Goal: Information Seeking & Learning: Learn about a topic

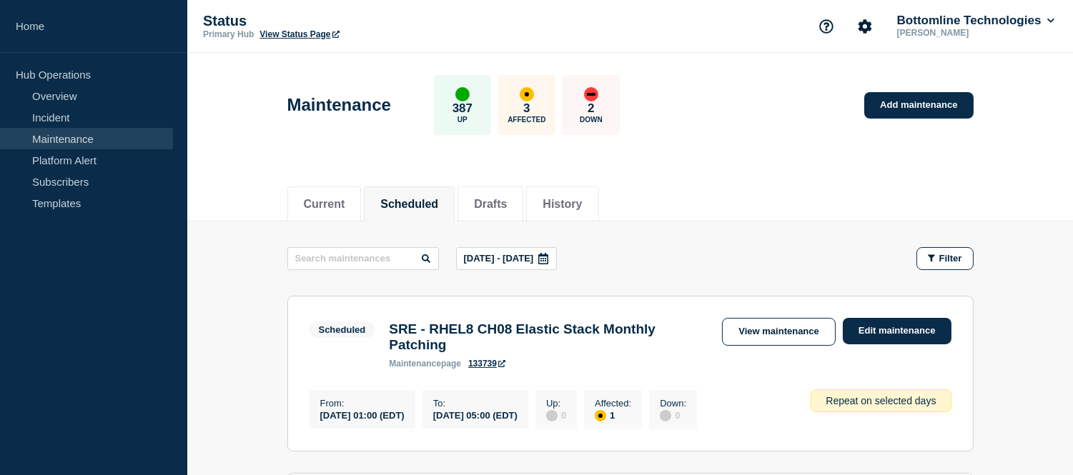
click at [548, 260] on icon at bounding box center [543, 258] width 10 height 11
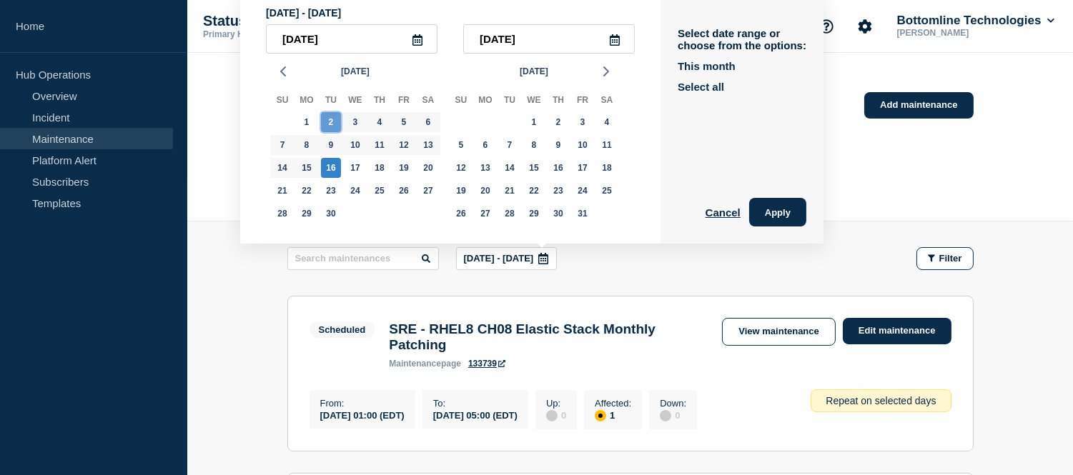
click at [330, 124] on div "2" at bounding box center [331, 122] width 20 height 20
click at [333, 165] on div "16" at bounding box center [331, 168] width 20 height 20
type input "2025-09-16"
click at [788, 210] on button "Apply" at bounding box center [777, 212] width 57 height 29
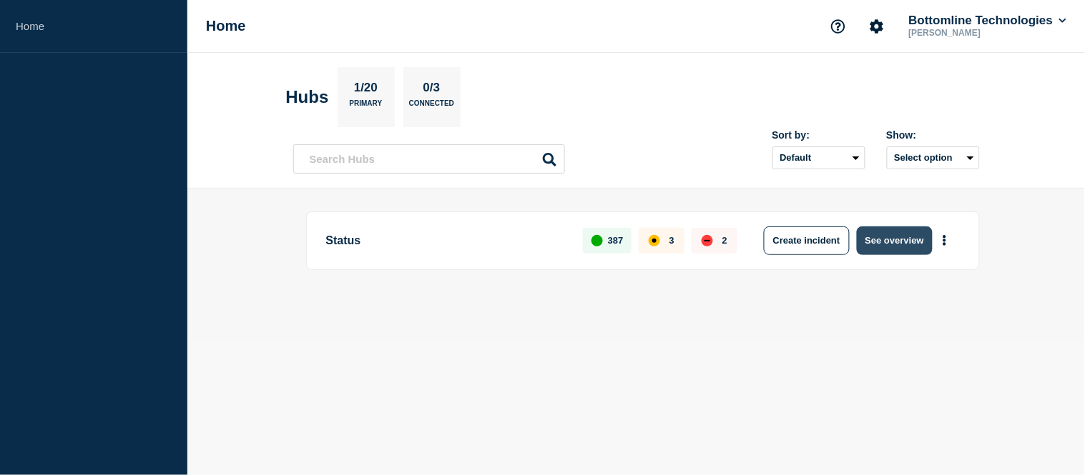
click at [878, 234] on button "See overview" at bounding box center [895, 241] width 76 height 29
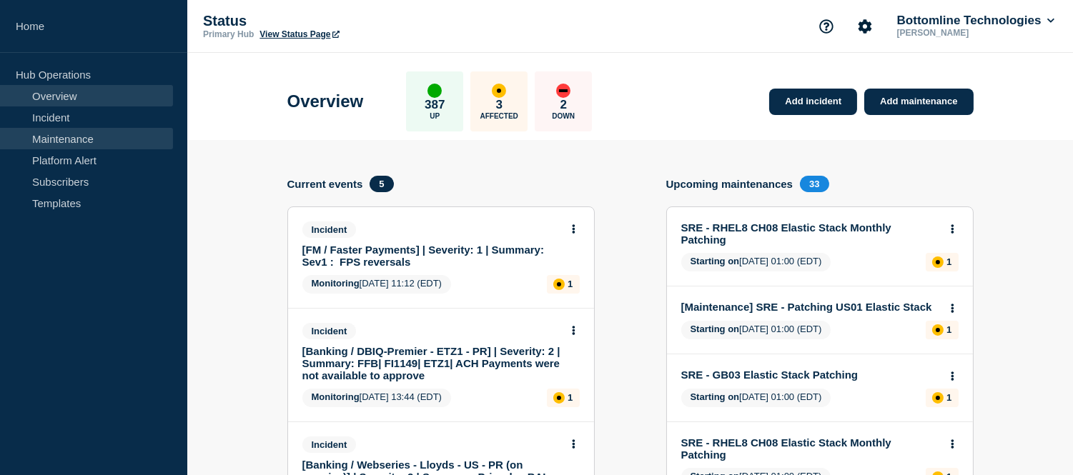
click at [95, 139] on link "Maintenance" at bounding box center [86, 138] width 173 height 21
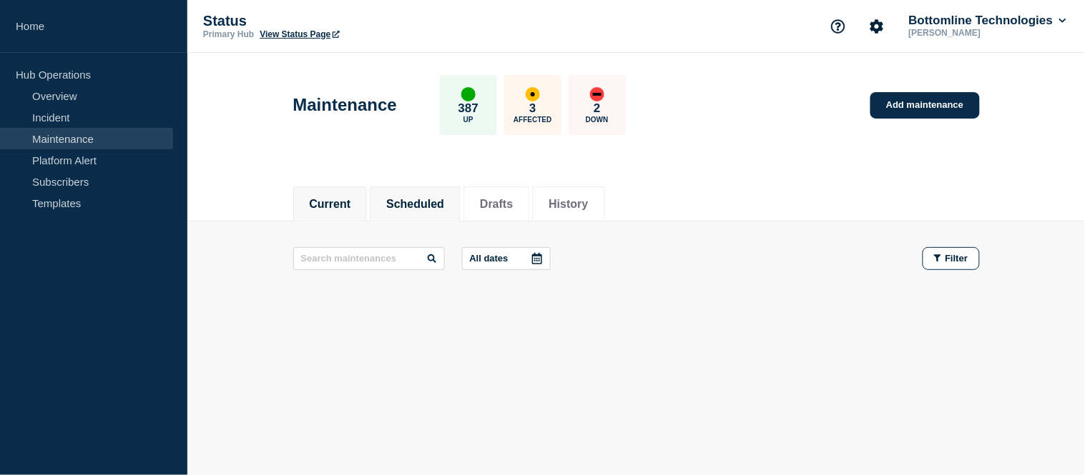
click at [444, 208] on button "Scheduled" at bounding box center [415, 204] width 58 height 13
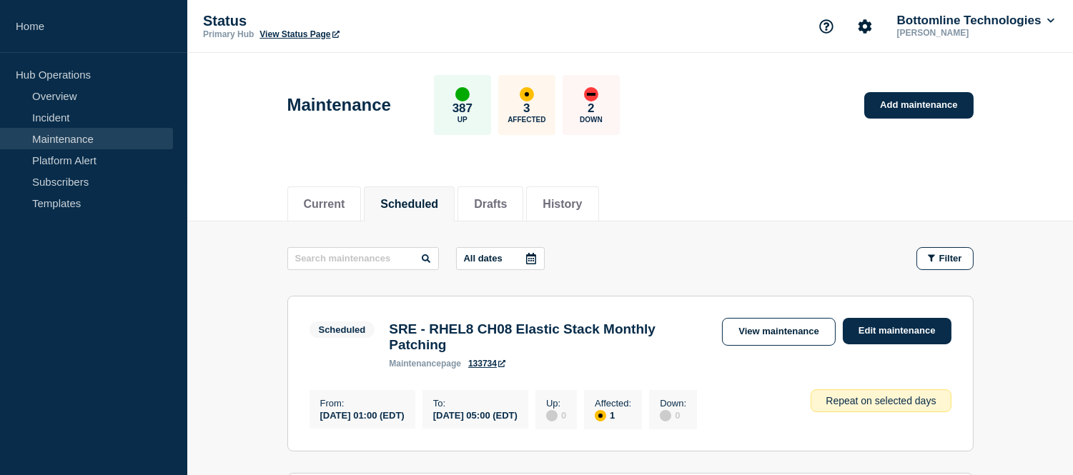
click at [544, 263] on div at bounding box center [531, 258] width 26 height 21
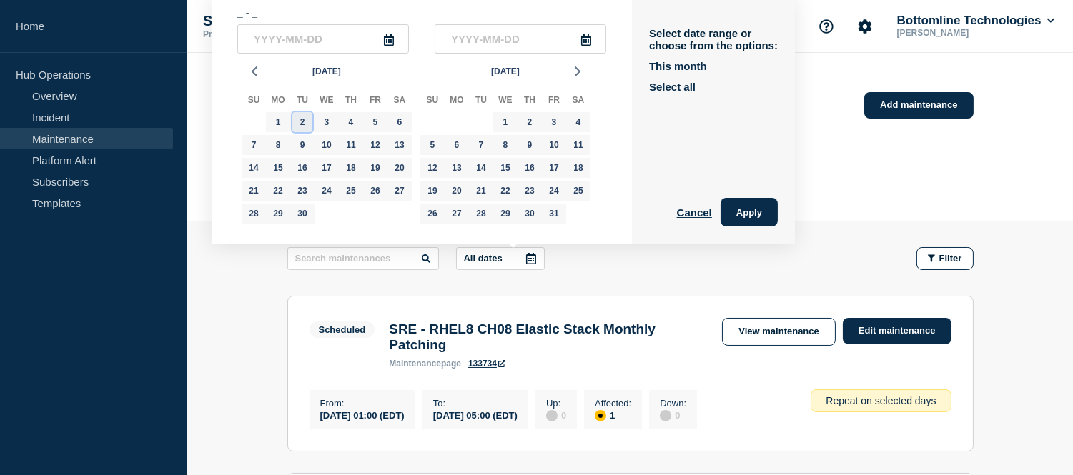
click at [305, 118] on div "2" at bounding box center [302, 122] width 20 height 20
type input "2025-09-02"
click at [299, 162] on div "16" at bounding box center [302, 168] width 20 height 20
type input "2025-09-16"
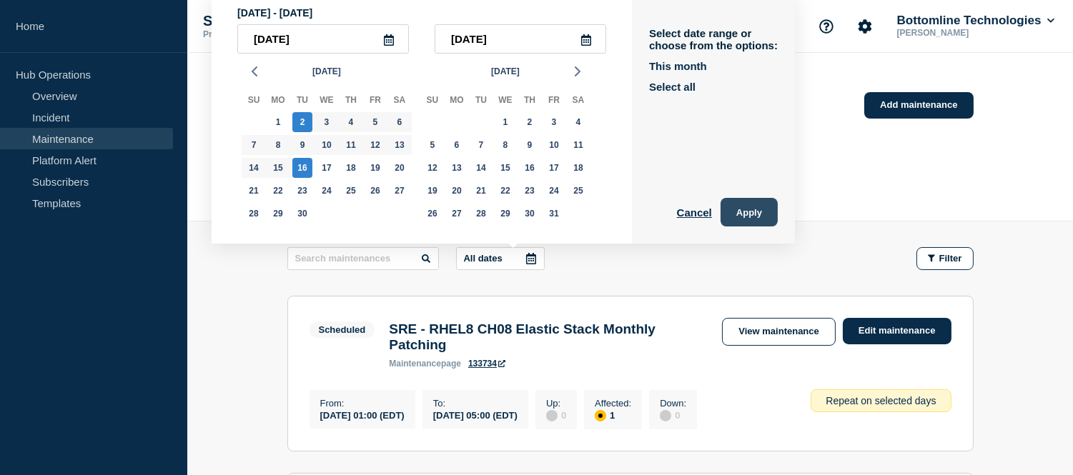
click at [778, 217] on button "Apply" at bounding box center [749, 212] width 57 height 29
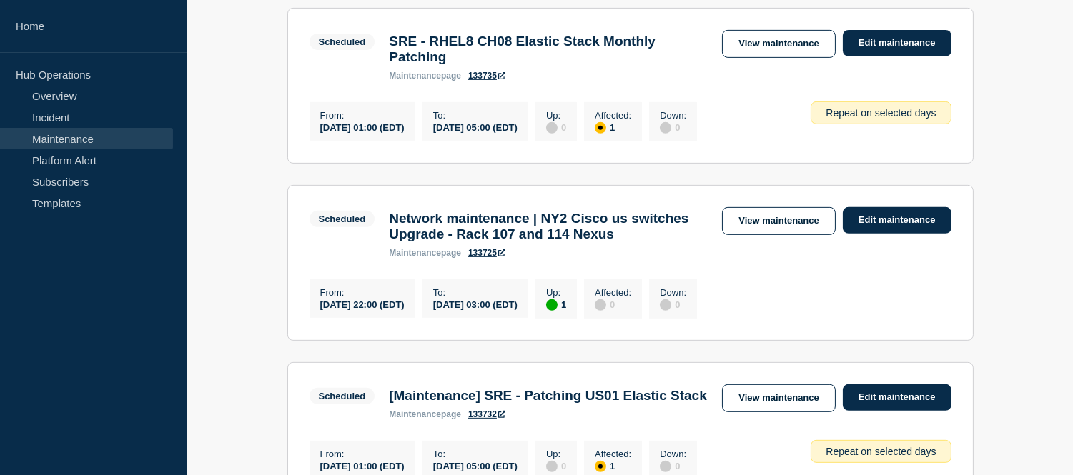
scroll to position [1191, 0]
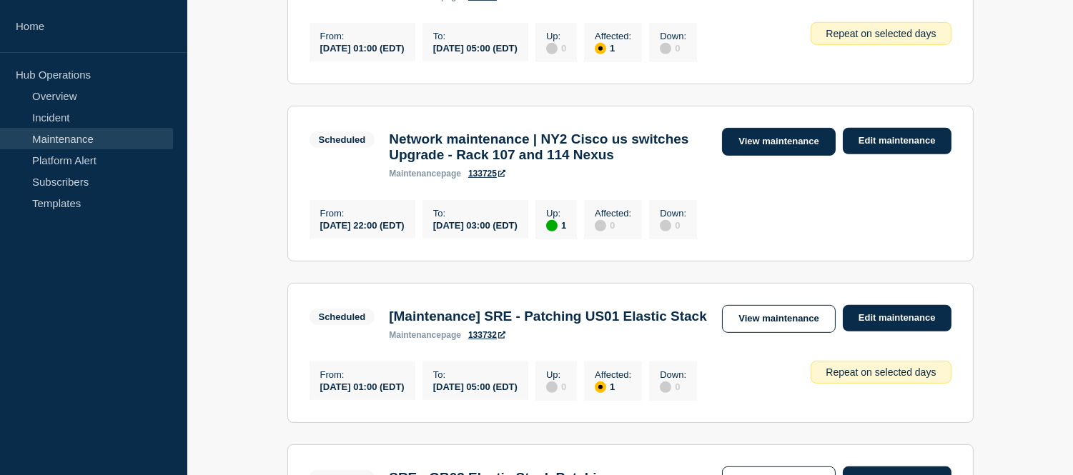
click at [745, 156] on link "View maintenance" at bounding box center [778, 142] width 113 height 28
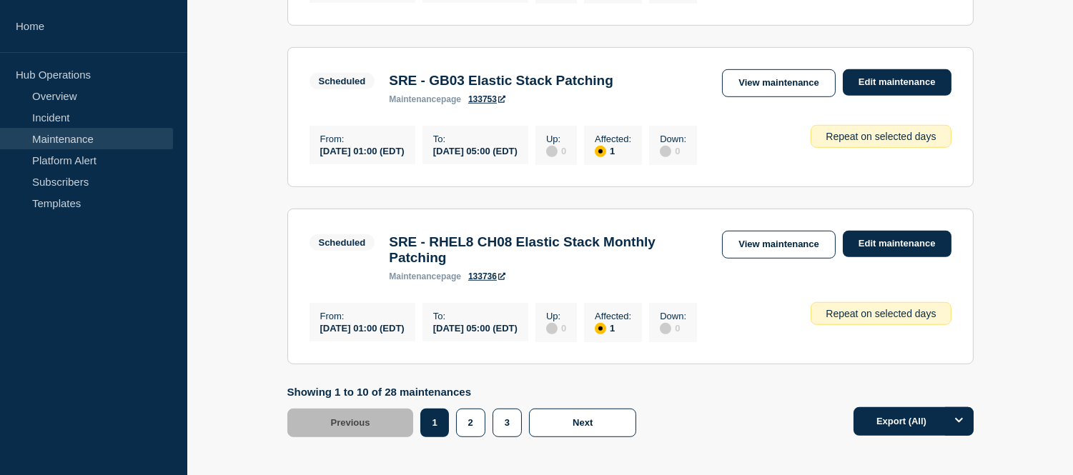
scroll to position [1747, 0]
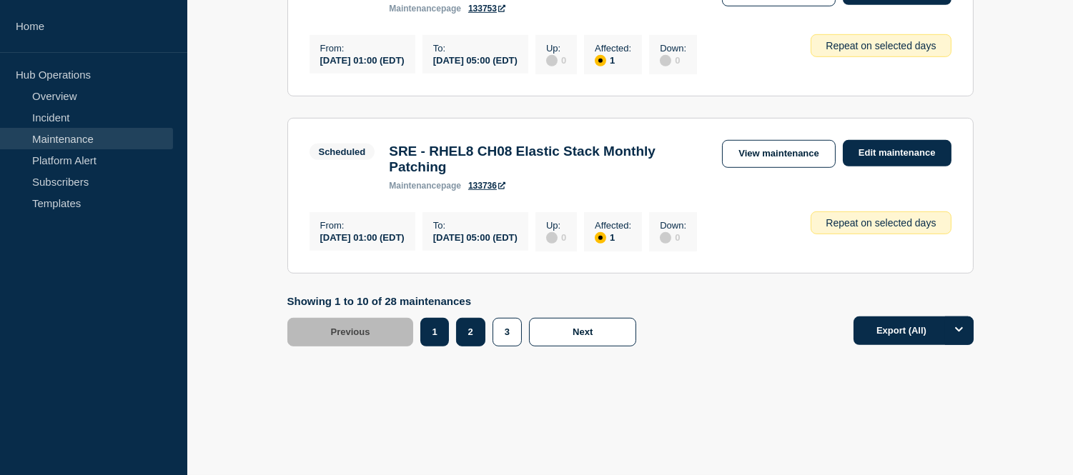
click at [467, 347] on button "2" at bounding box center [470, 332] width 29 height 29
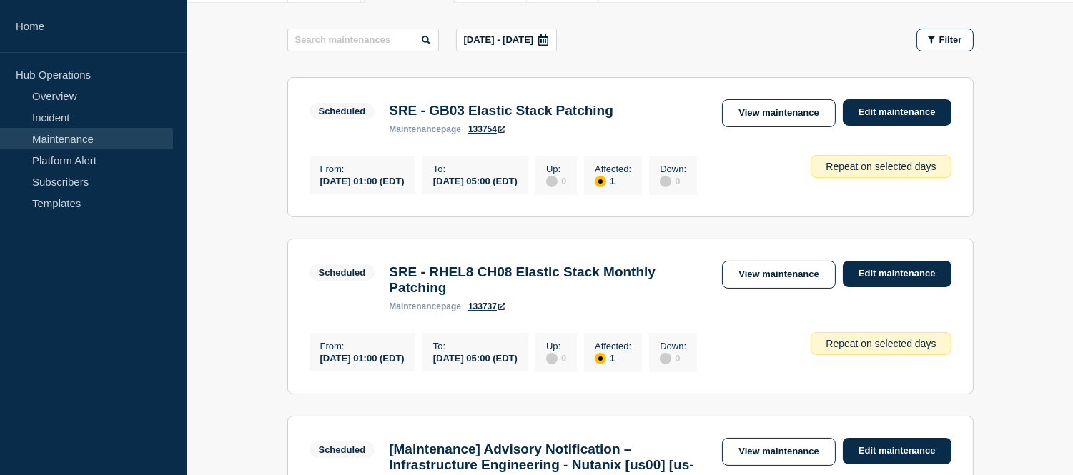
scroll to position [378, 0]
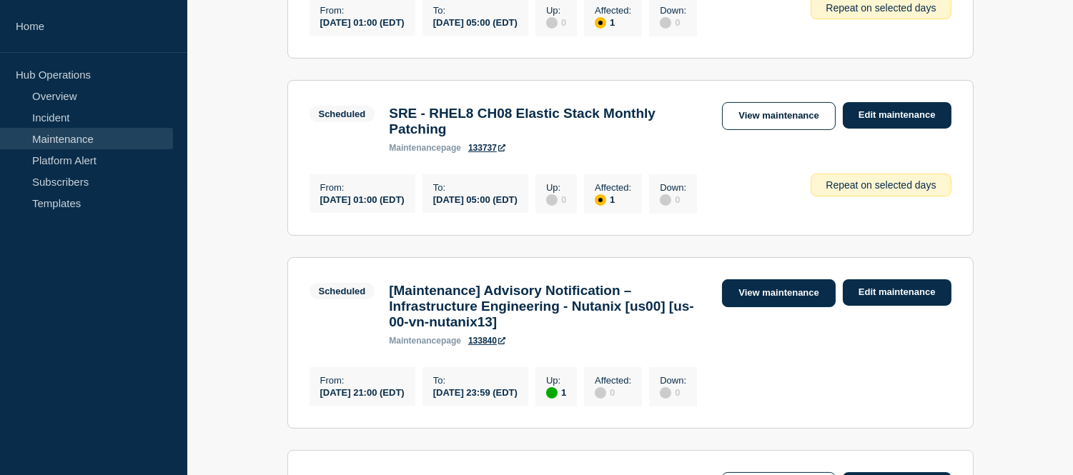
click at [769, 307] on link "View maintenance" at bounding box center [778, 294] width 113 height 28
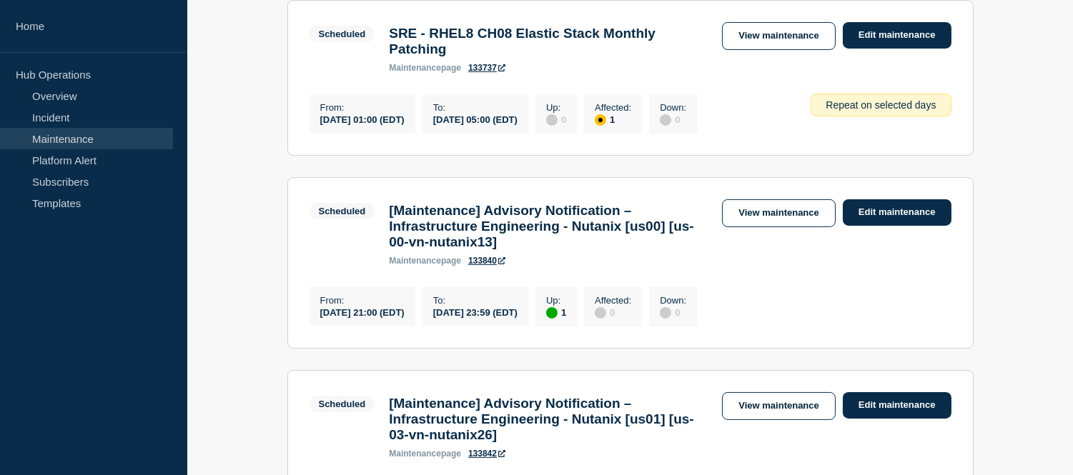
scroll to position [537, 0]
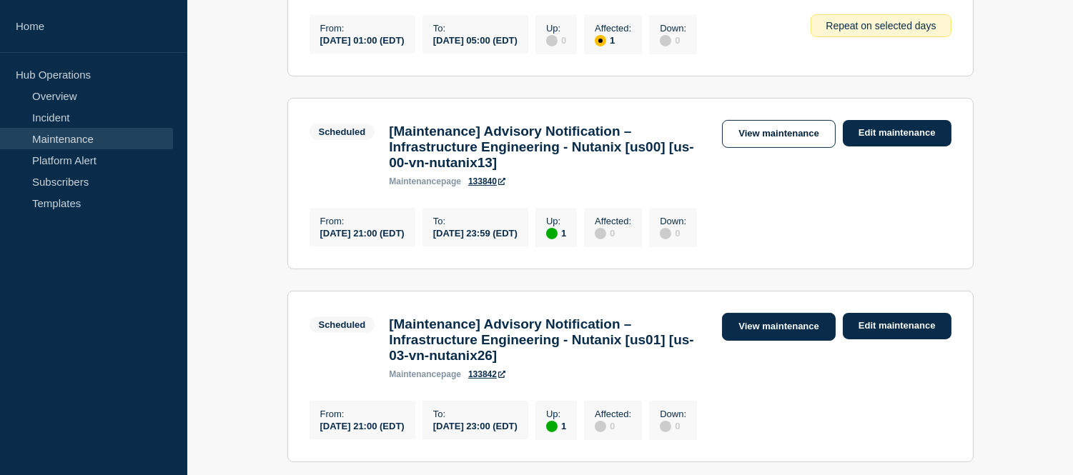
click at [746, 341] on link "View maintenance" at bounding box center [778, 327] width 113 height 28
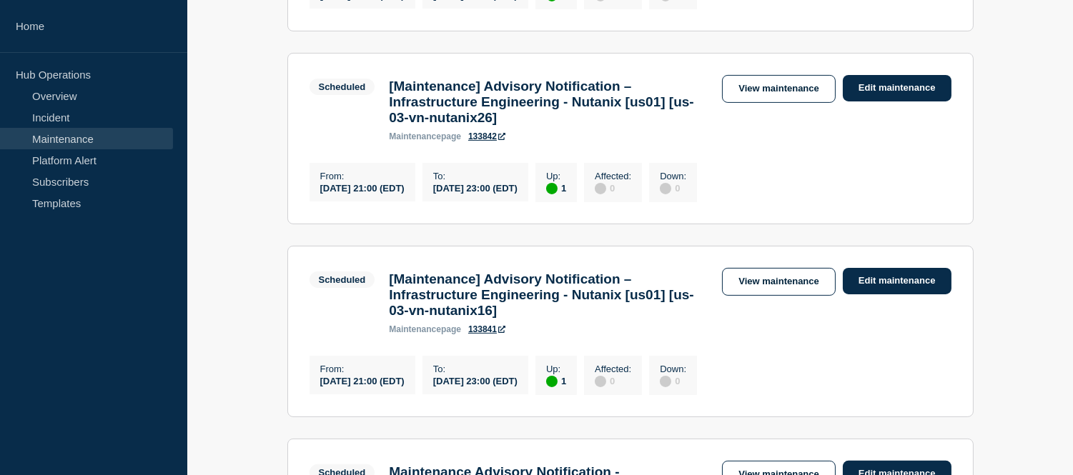
scroll to position [854, 0]
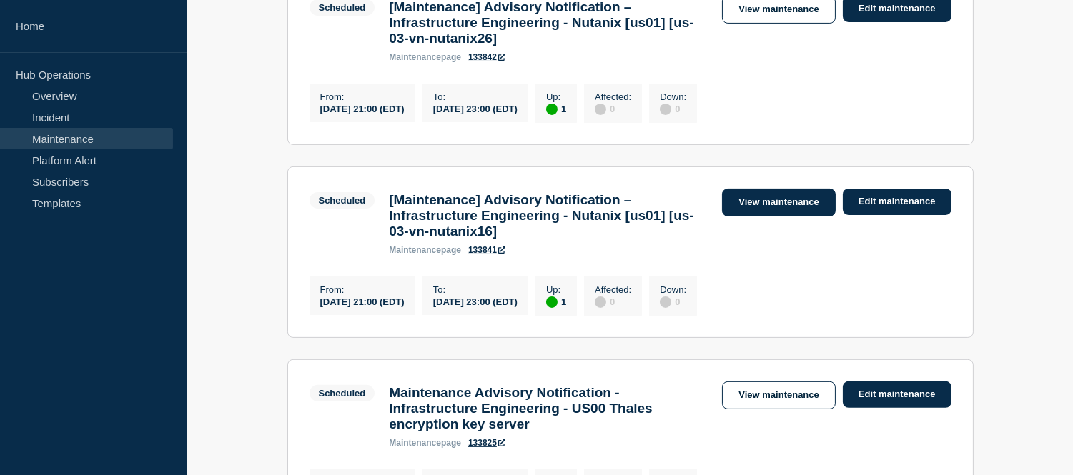
click at [766, 217] on link "View maintenance" at bounding box center [778, 203] width 113 height 28
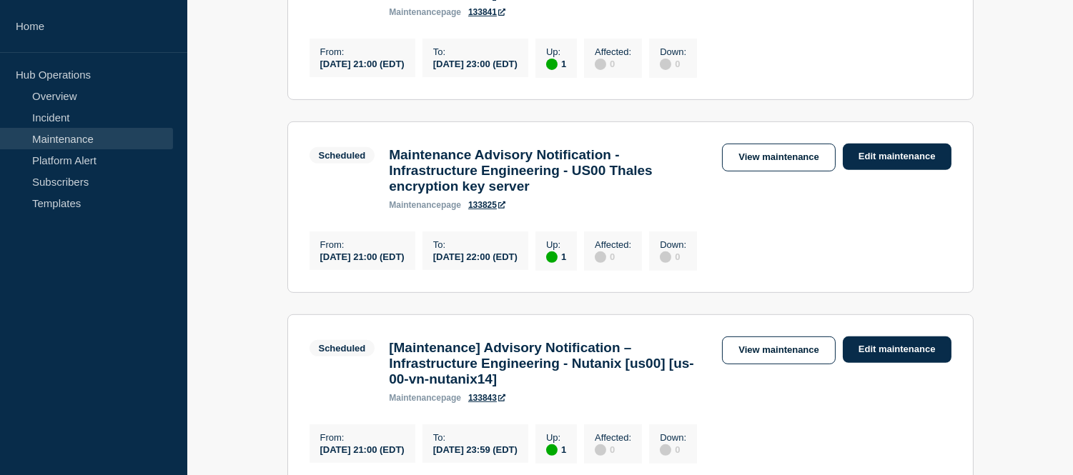
scroll to position [1173, 0]
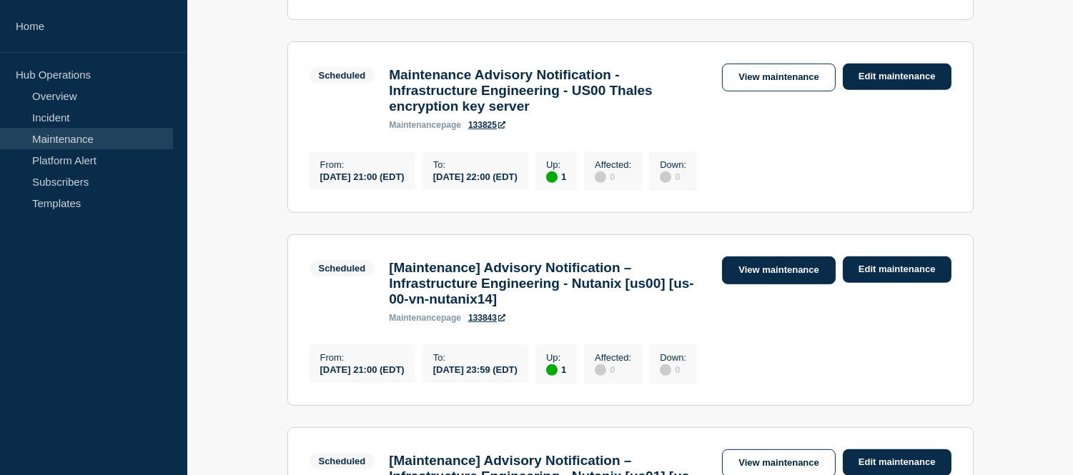
click at [762, 285] on link "View maintenance" at bounding box center [778, 271] width 113 height 28
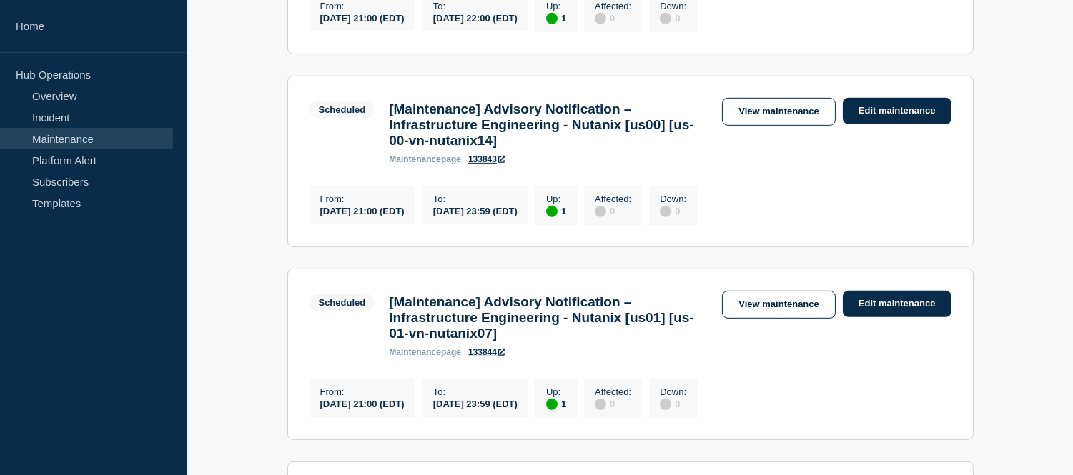
scroll to position [1411, 0]
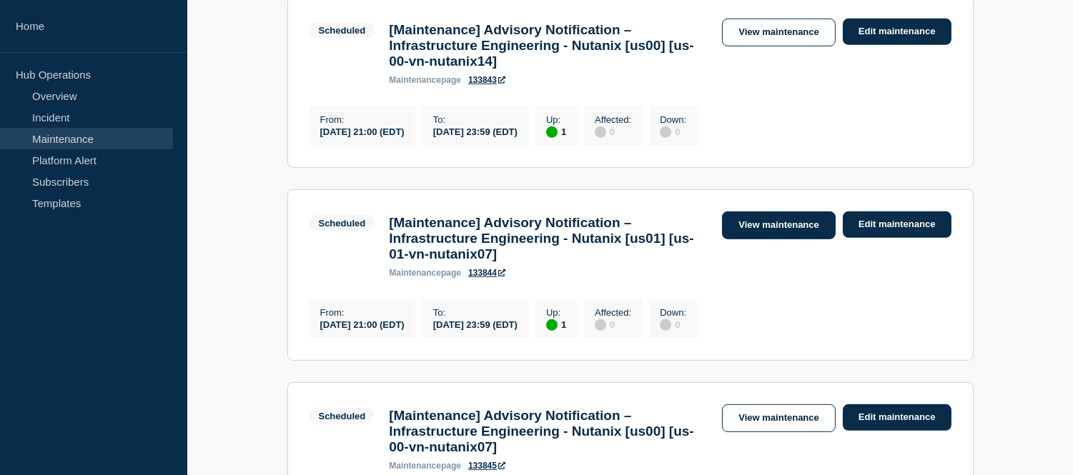
click at [745, 240] on link "View maintenance" at bounding box center [778, 226] width 113 height 28
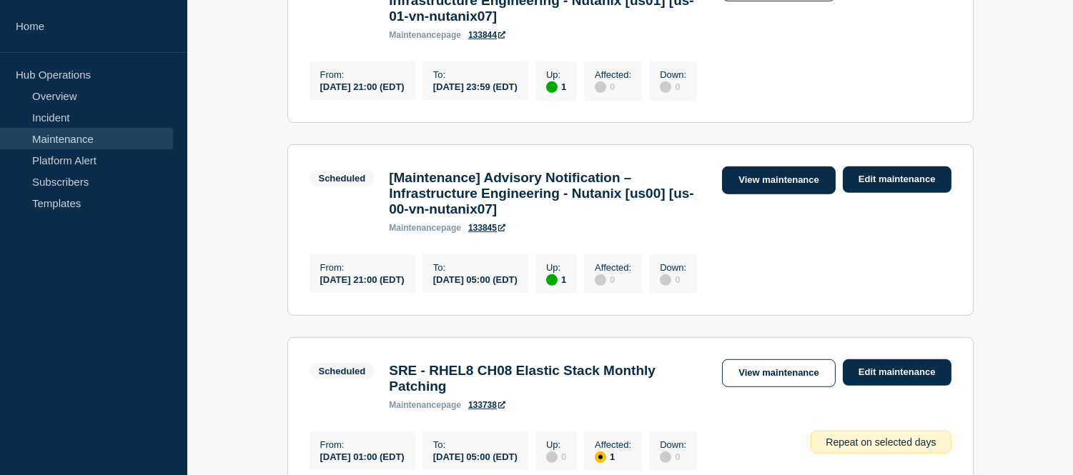
click at [760, 194] on link "View maintenance" at bounding box center [778, 181] width 113 height 28
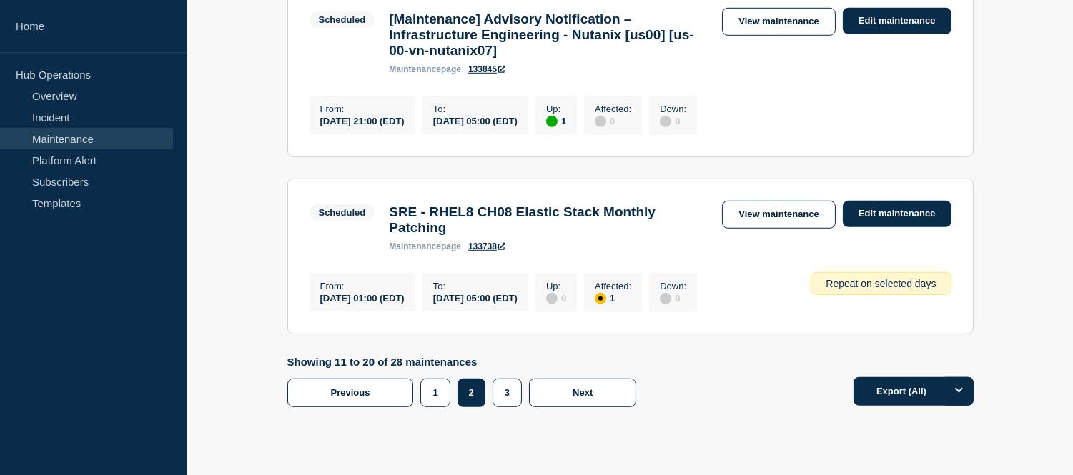
scroll to position [1967, 0]
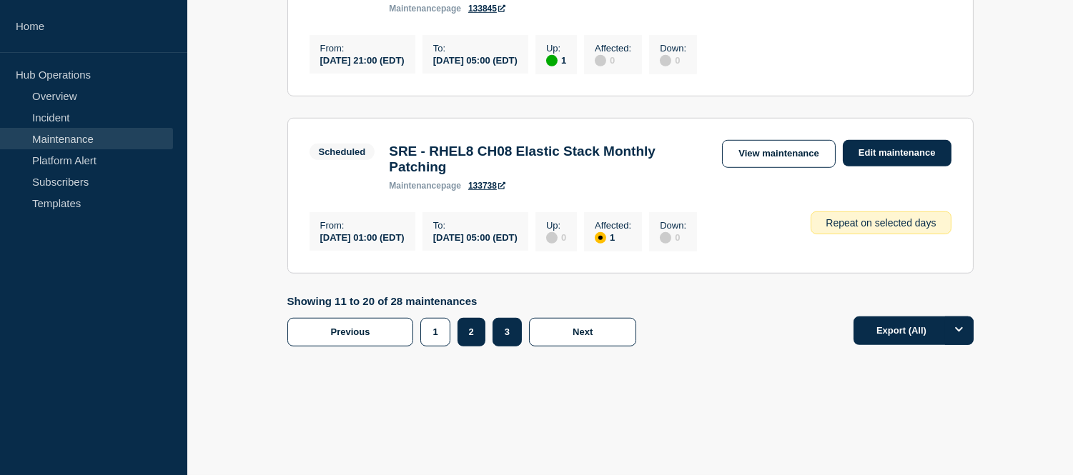
click at [502, 329] on button "3" at bounding box center [507, 332] width 29 height 29
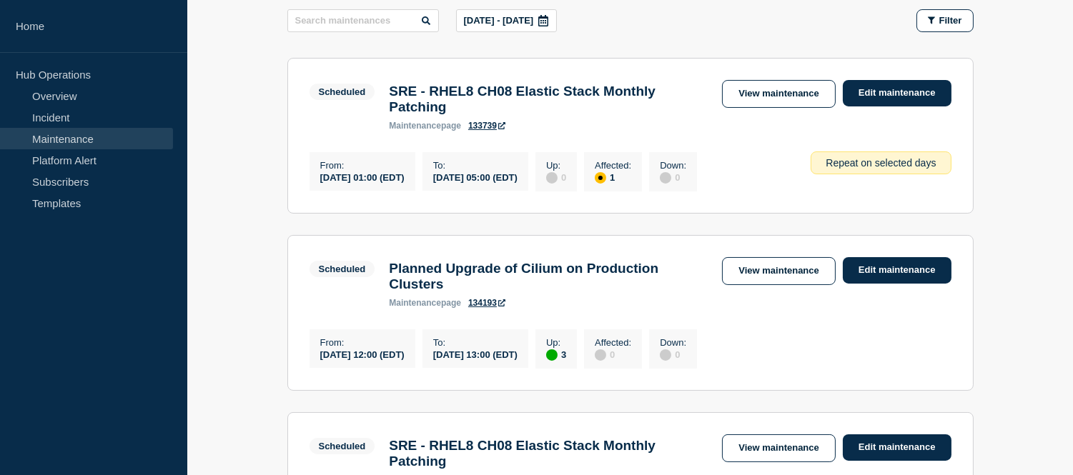
scroll to position [317, 0]
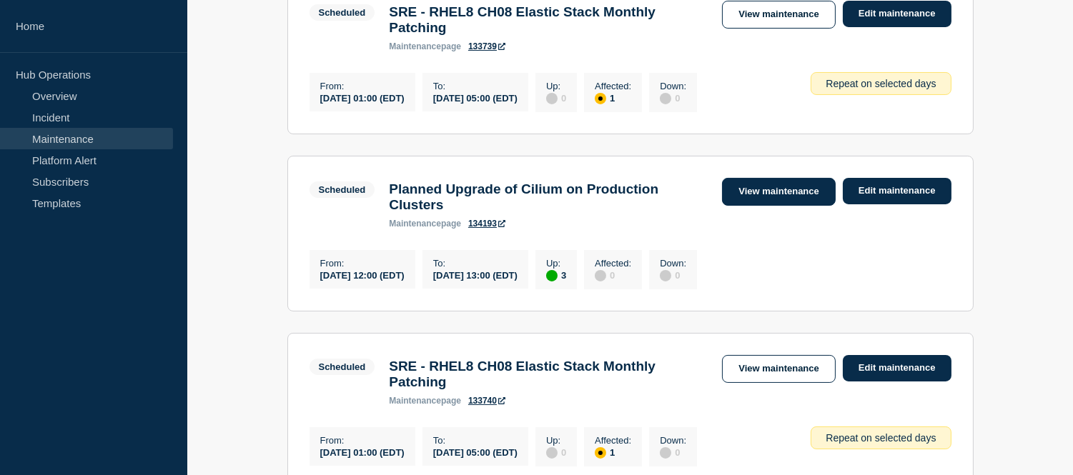
click at [765, 202] on link "View maintenance" at bounding box center [778, 192] width 113 height 28
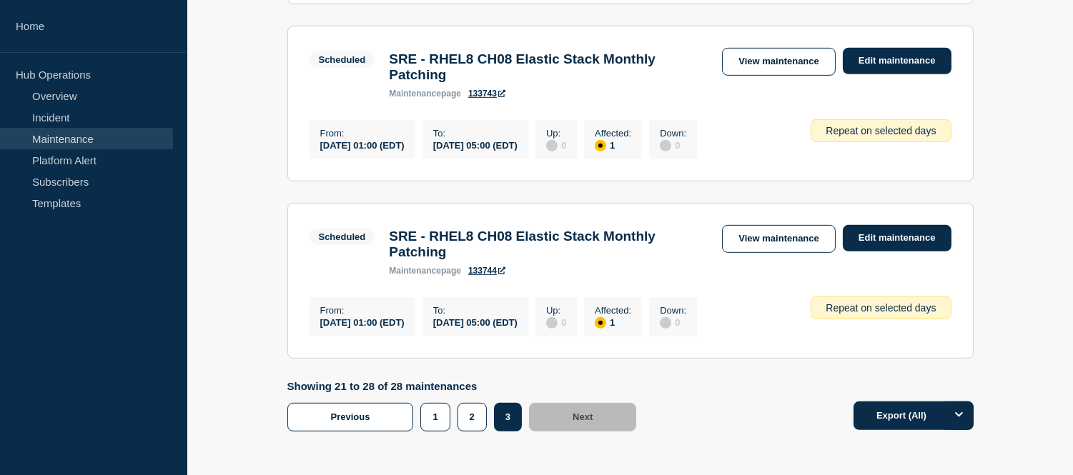
scroll to position [1501, 0]
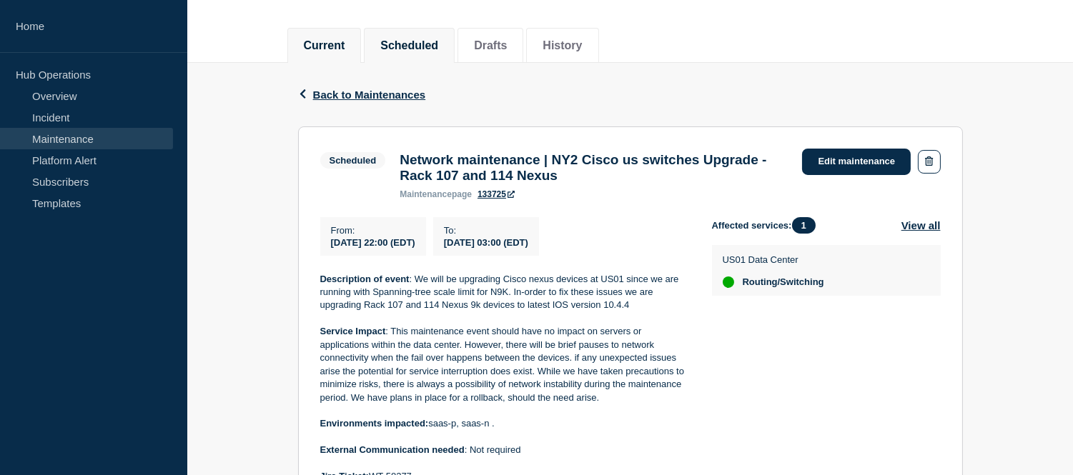
scroll to position [317, 0]
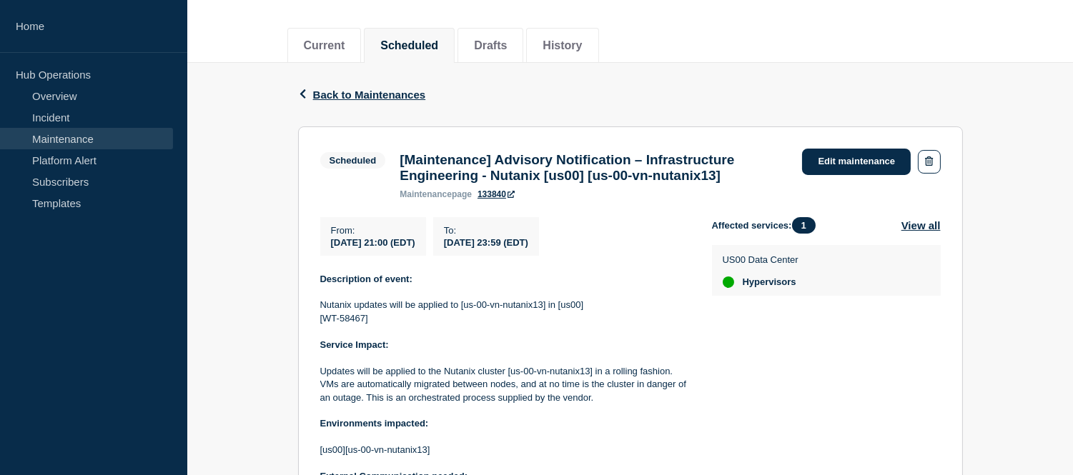
scroll to position [238, 0]
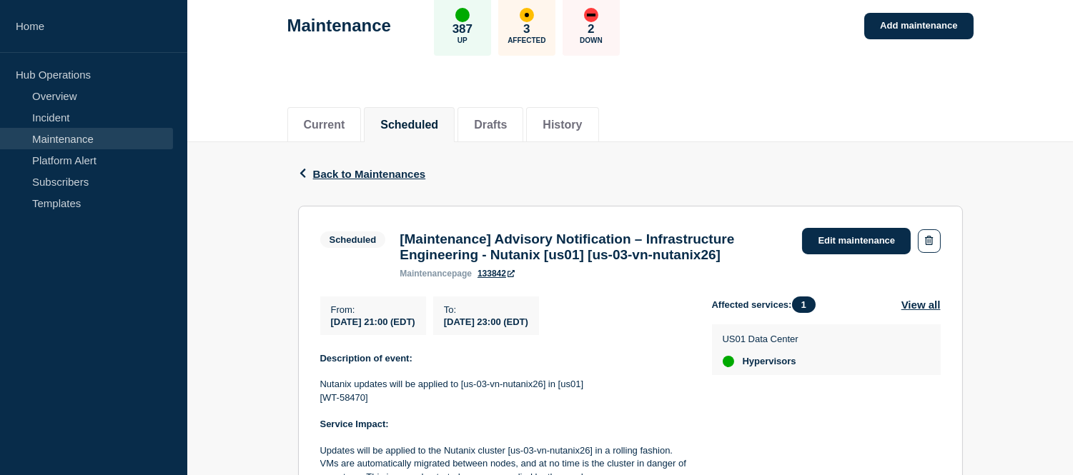
scroll to position [159, 0]
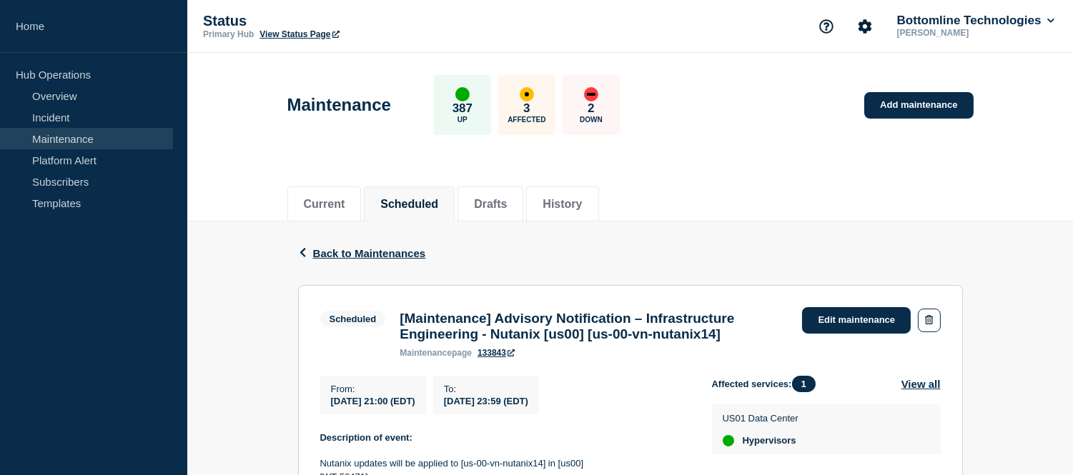
scroll to position [159, 0]
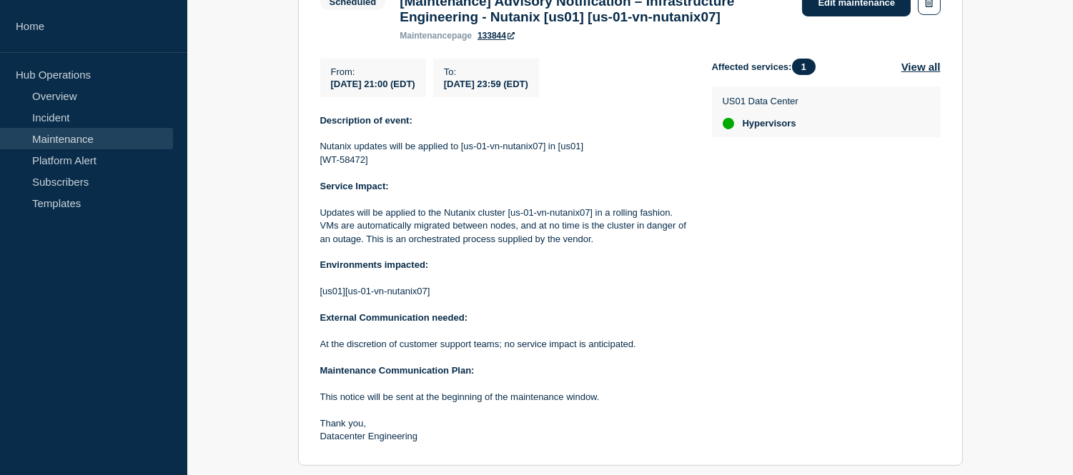
scroll to position [159, 0]
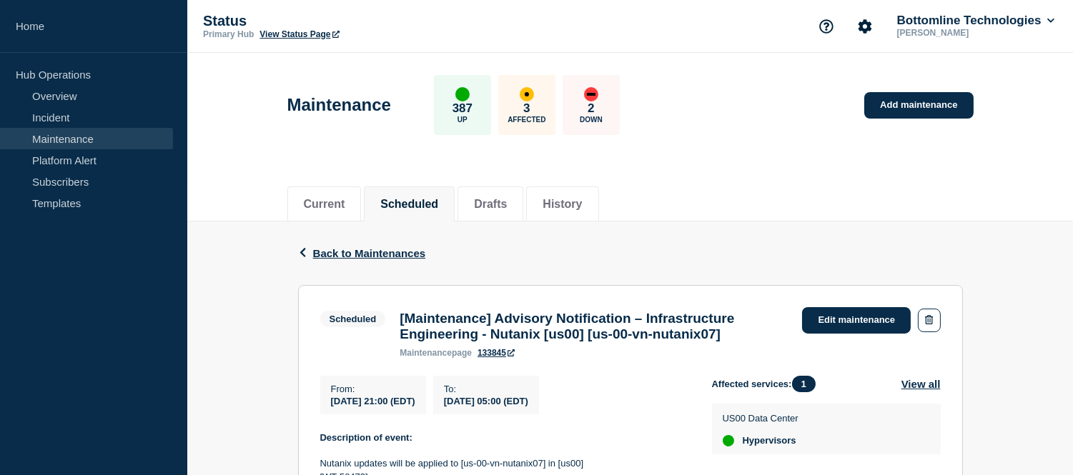
scroll to position [79, 0]
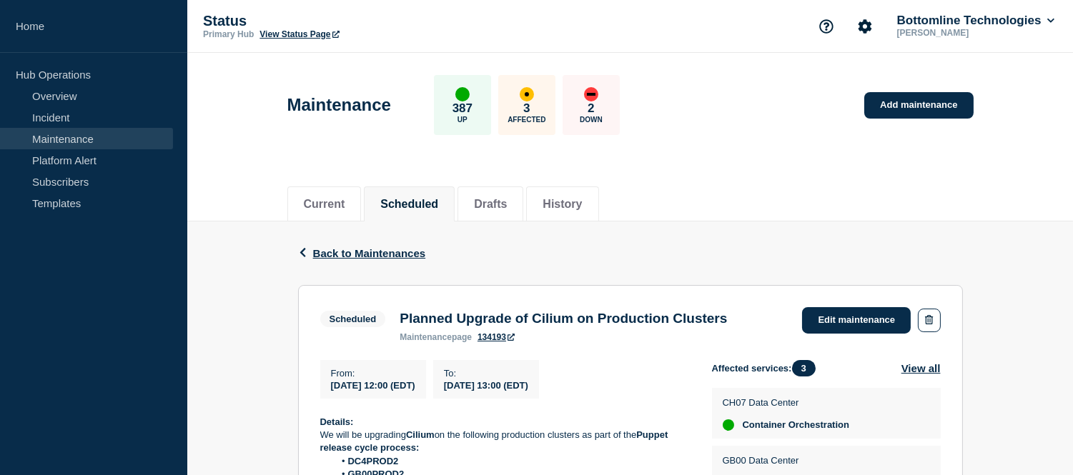
scroll to position [159, 0]
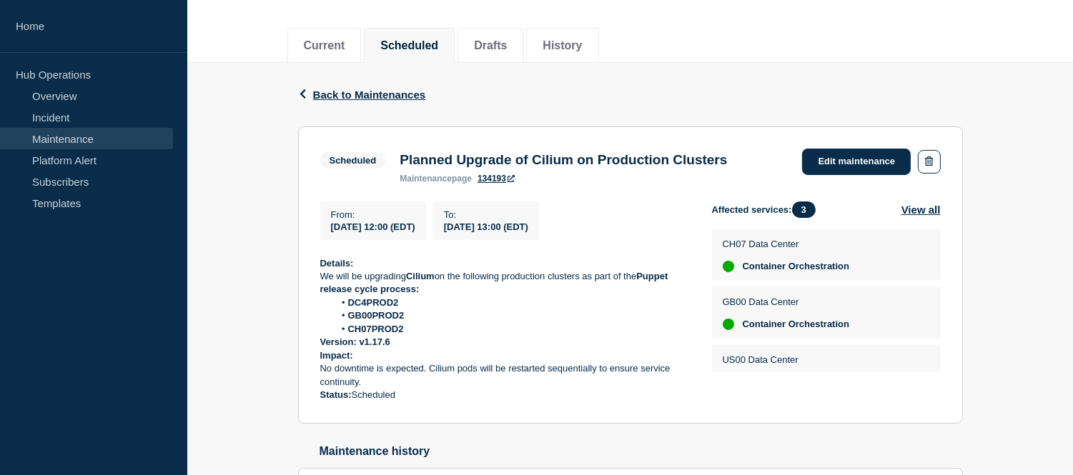
drag, startPoint x: 598, startPoint y: 224, endPoint x: 332, endPoint y: 232, distance: 266.8
click at [332, 232] on div "From : [DATE] 12:00 (EDT) To : [DATE] 13:00 (EDT)" at bounding box center [516, 221] width 392 height 39
copy div "[DATE] 12:00 (EDT) To : [DATE] 13:00 (EDT)"
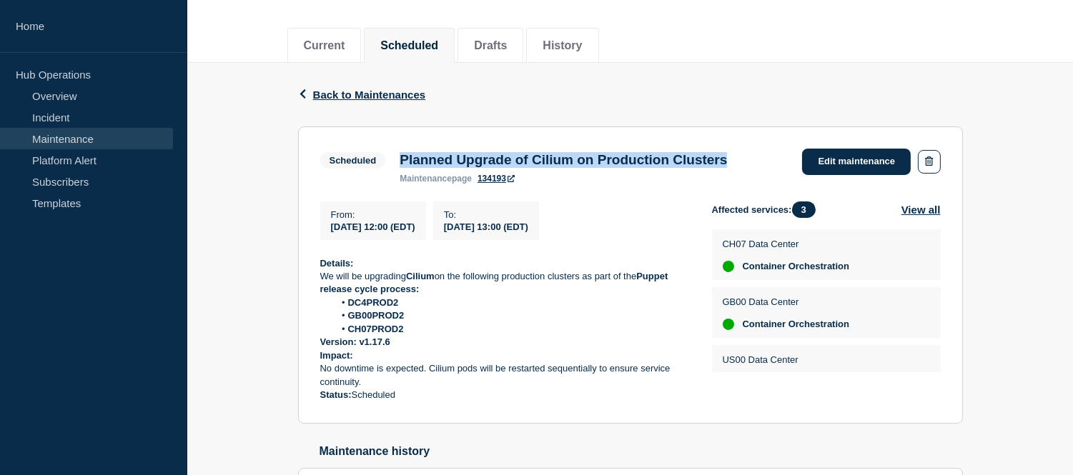
drag, startPoint x: 775, startPoint y: 161, endPoint x: 393, endPoint y: 157, distance: 381.8
click at [393, 157] on div "Planned Upgrade of Cilium on Production Clusters maintenance page 134193" at bounding box center [564, 167] width 342 height 31
copy h3 "Planned Upgrade of Cilium on Production Clusters"
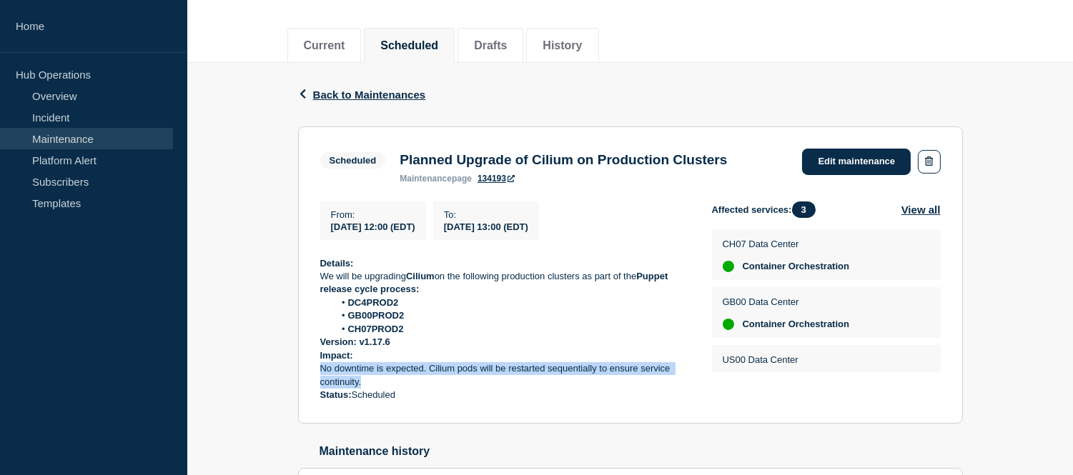
drag, startPoint x: 363, startPoint y: 388, endPoint x: 315, endPoint y: 380, distance: 48.7
click at [315, 380] on section "Scheduled Planned Upgrade of Cilium on Production Clusters maintenance page 134…" at bounding box center [630, 276] width 665 height 298
copy p "No downtime is expected. Cilium pods will be restarted sequentially to ensure s…"
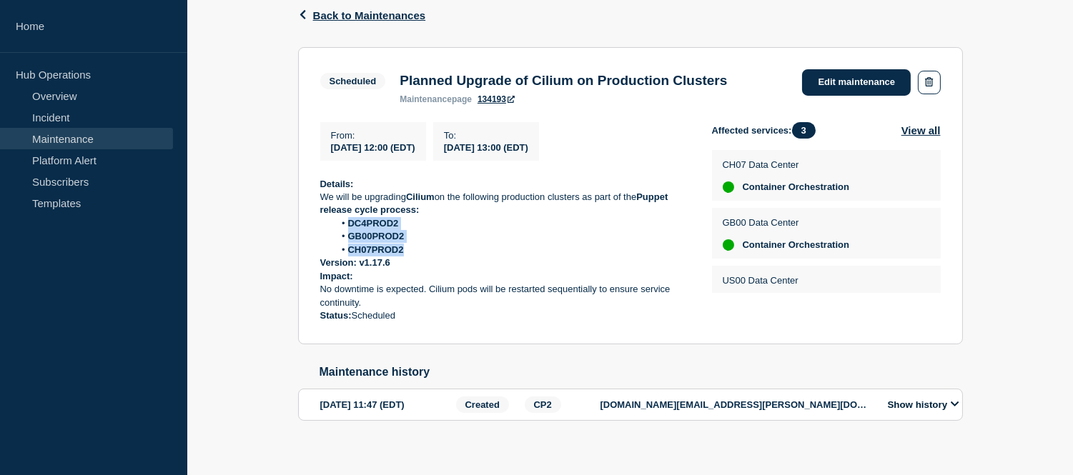
drag, startPoint x: 408, startPoint y: 252, endPoint x: 350, endPoint y: 232, distance: 60.4
click at [350, 232] on ol "DC4PROD2 GB00PROD2 CH07PROD2" at bounding box center [504, 236] width 369 height 39
copy ol "DC4PROD2 GB00PROD2 CH07PROD2"
